Goal: Check status: Check status

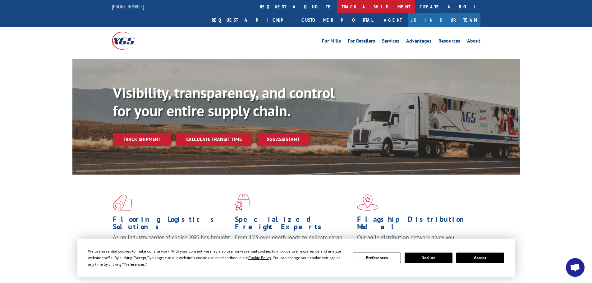
click at [337, 5] on link "track a shipment" at bounding box center [376, 6] width 78 height 13
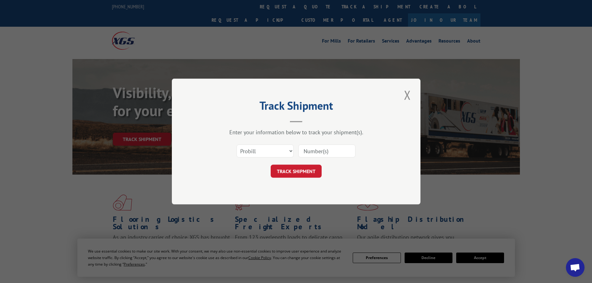
click at [305, 149] on input at bounding box center [326, 151] width 57 height 13
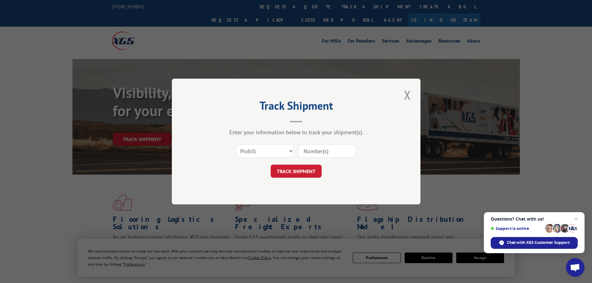
paste input "039-1407764"
type input "039-1407764"
click at [289, 171] on button "TRACK SHIPMENT" at bounding box center [296, 171] width 51 height 13
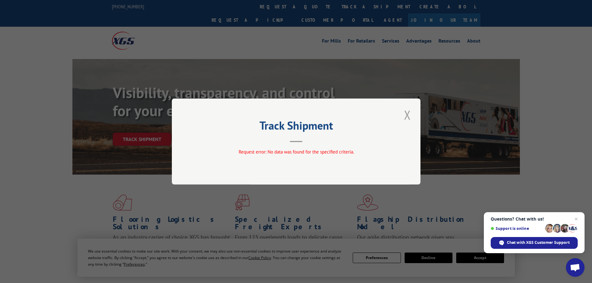
click at [408, 109] on button "Close modal" at bounding box center [407, 114] width 11 height 17
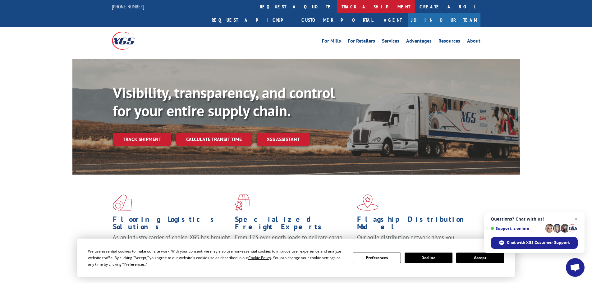
click at [337, 4] on link "track a shipment" at bounding box center [376, 6] width 78 height 13
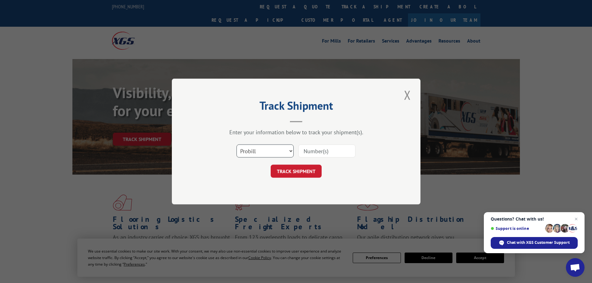
click at [267, 147] on select "Select category... Probill BOL PO" at bounding box center [265, 151] width 57 height 13
select select "bol"
click at [237, 145] on select "Select category... Probill BOL PO" at bounding box center [265, 151] width 57 height 13
click at [308, 151] on input at bounding box center [326, 151] width 57 height 13
paste input "80339443"
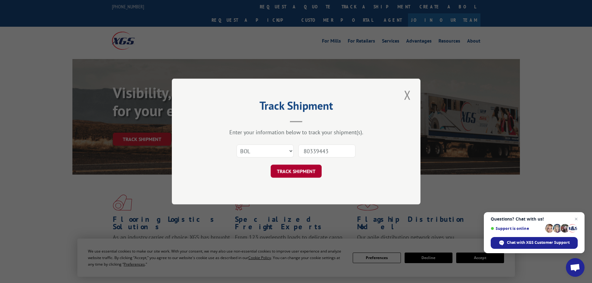
type input "80339443"
click at [285, 172] on button "TRACK SHIPMENT" at bounding box center [296, 171] width 51 height 13
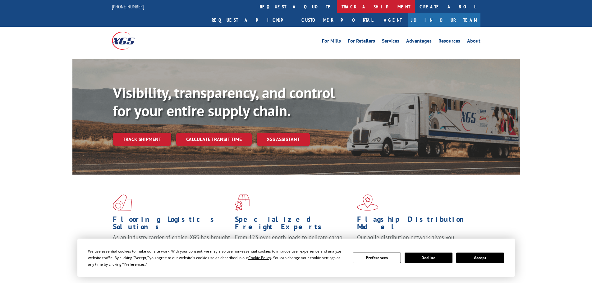
click at [337, 6] on link "track a shipment" at bounding box center [376, 6] width 78 height 13
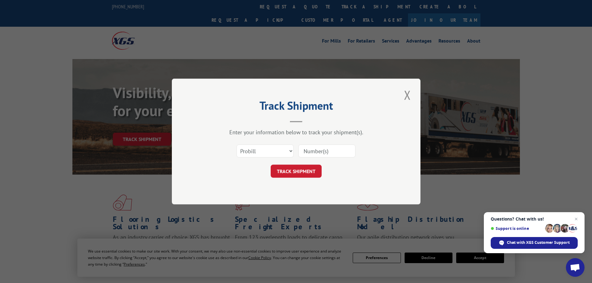
click at [313, 152] on input at bounding box center [326, 151] width 57 height 13
paste input "039-1407764"
drag, startPoint x: 315, startPoint y: 150, endPoint x: 326, endPoint y: 152, distance: 11.1
click at [316, 150] on input "039-1407764" at bounding box center [326, 151] width 57 height 13
type input "0391407764"
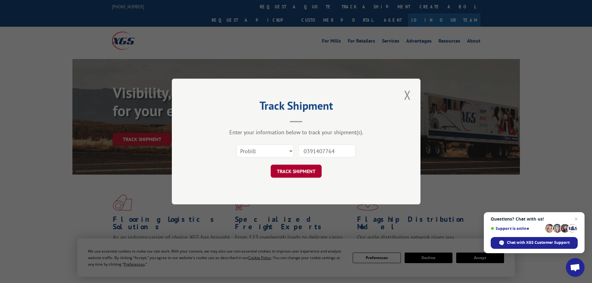
click at [305, 170] on button "TRACK SHIPMENT" at bounding box center [296, 171] width 51 height 13
